Goal: Task Accomplishment & Management: Manage account settings

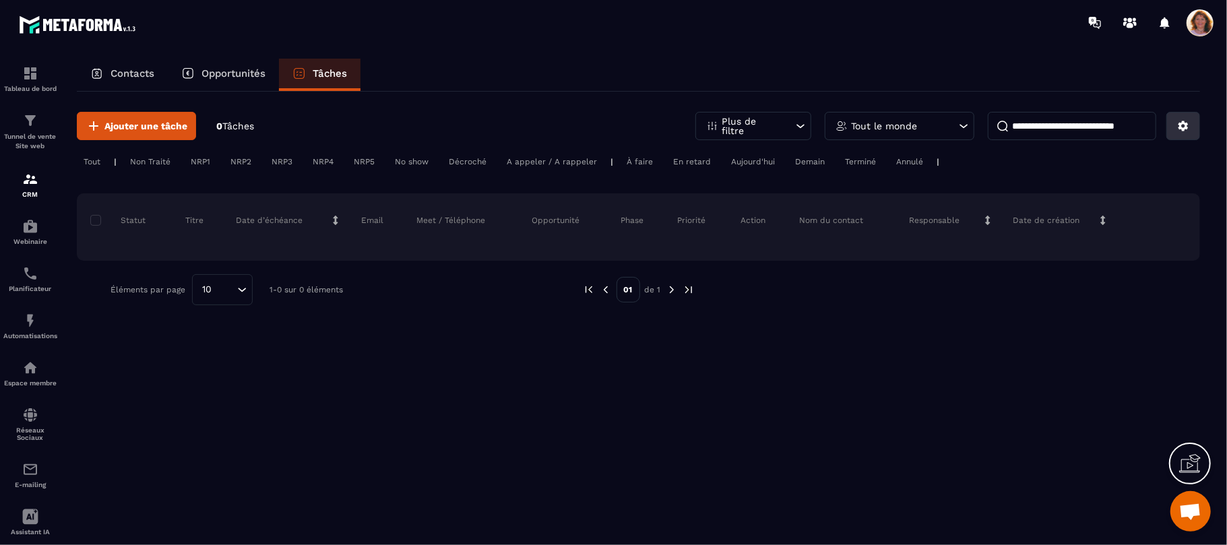
click at [1189, 125] on button at bounding box center [1183, 126] width 34 height 28
click at [1165, 156] on p "Changer les colonnes" at bounding box center [1135, 156] width 115 height 22
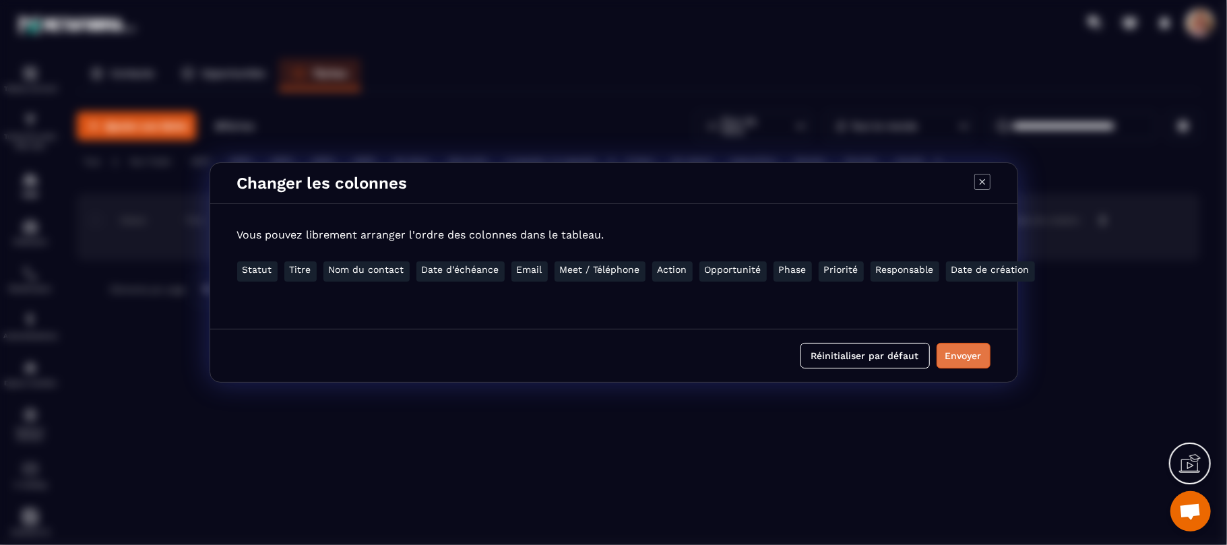
click at [971, 358] on button "Envoyer" at bounding box center [963, 356] width 54 height 26
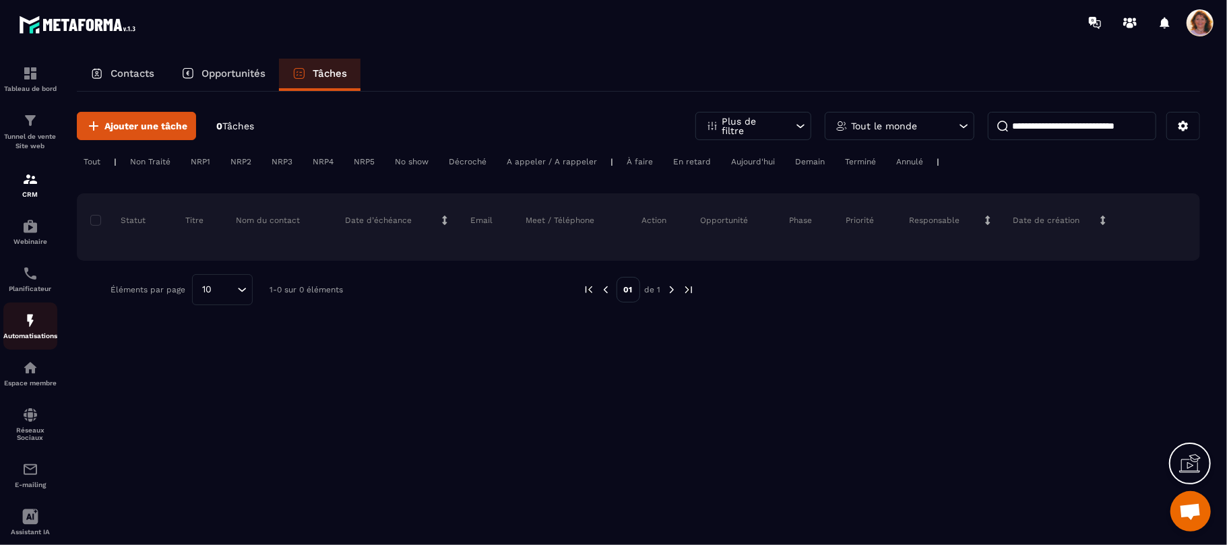
click at [20, 329] on div "Automatisations" at bounding box center [30, 326] width 54 height 27
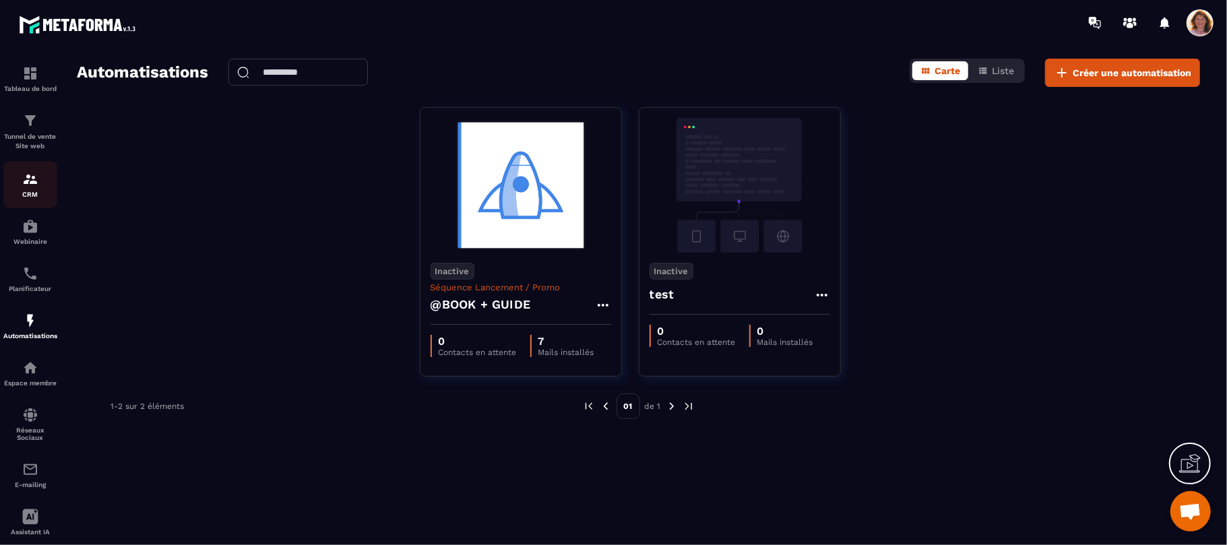
click at [36, 173] on img at bounding box center [30, 179] width 16 height 16
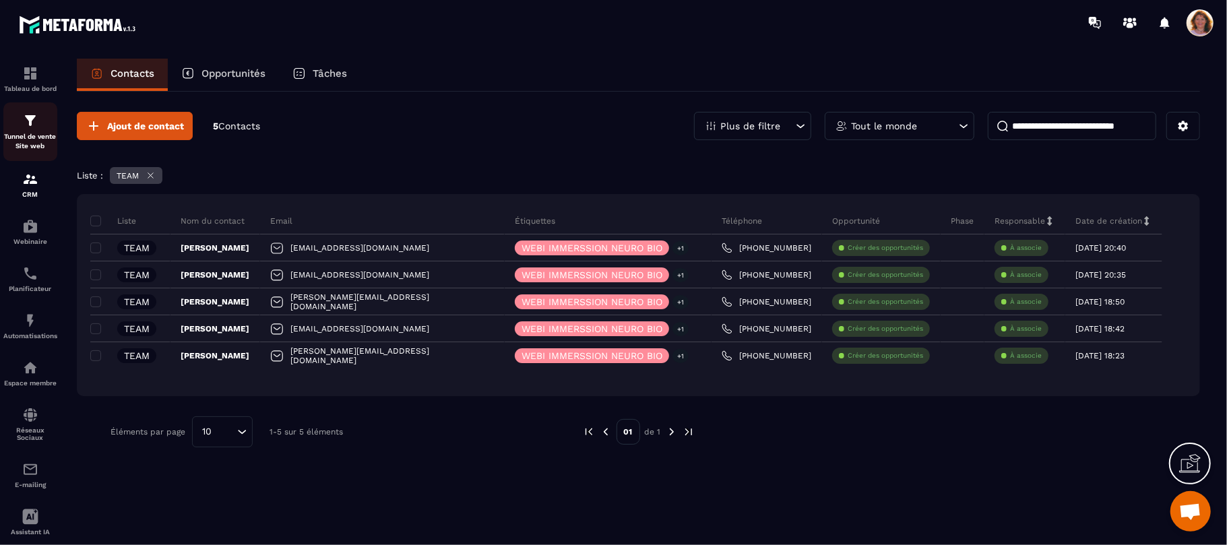
click at [25, 133] on p "Tunnel de vente Site web" at bounding box center [30, 141] width 54 height 19
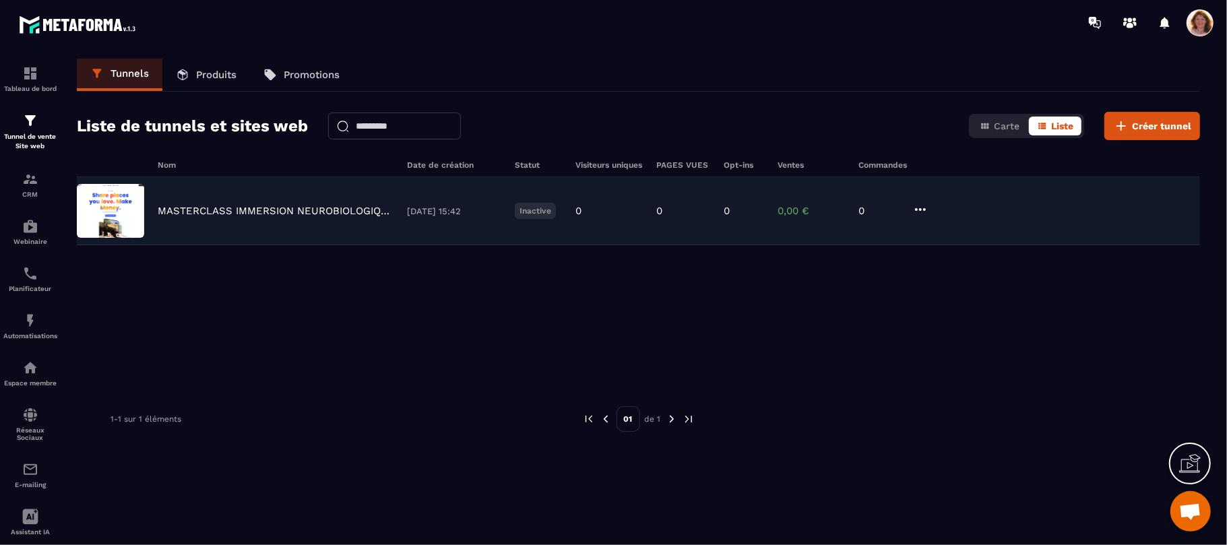
click at [140, 214] on img at bounding box center [110, 211] width 67 height 54
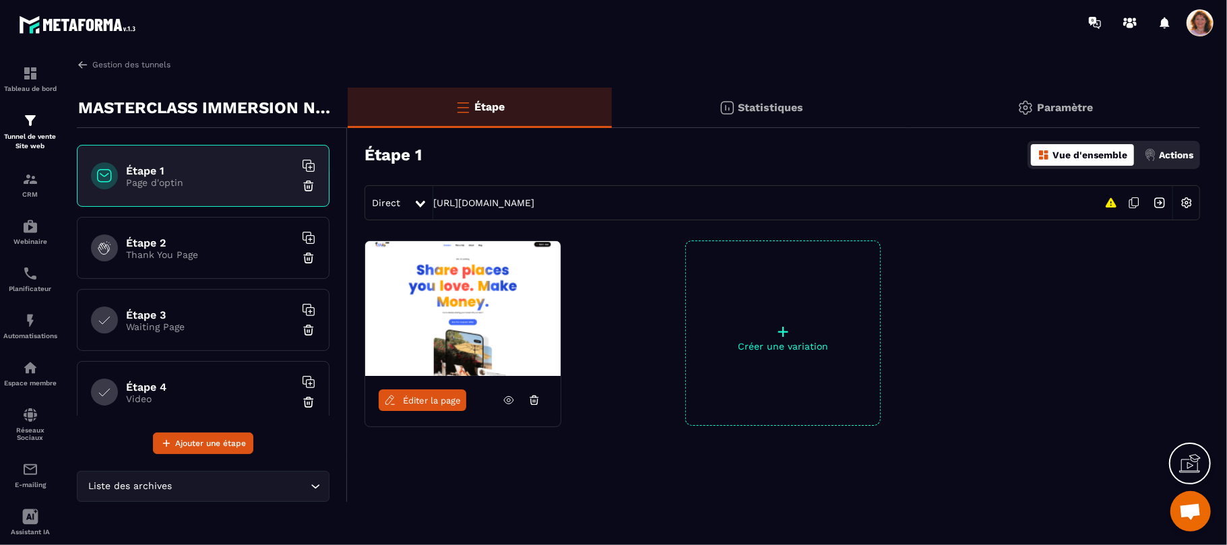
click at [456, 306] on img at bounding box center [462, 308] width 195 height 135
click at [1197, 523] on span "Ouvrir le chat" at bounding box center [1190, 511] width 40 height 40
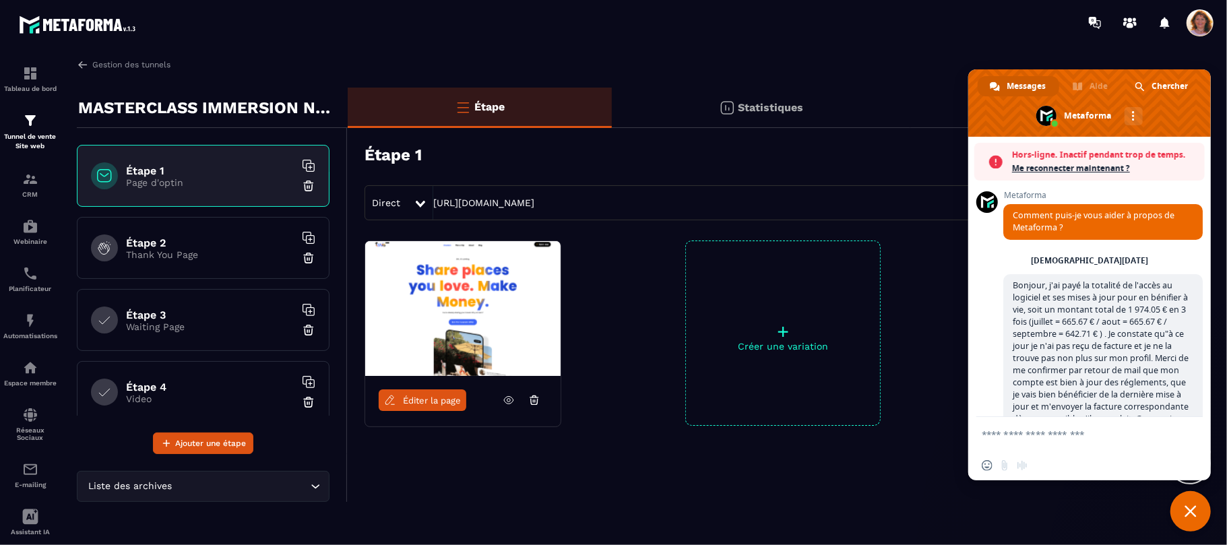
scroll to position [776, 0]
